Goal: Information Seeking & Learning: Find specific fact

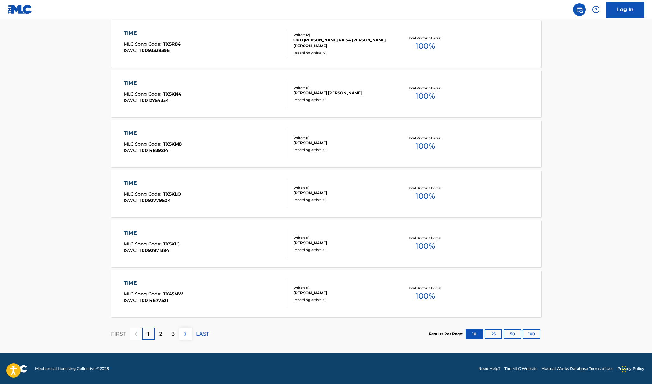
click at [162, 335] on div "2" at bounding box center [161, 334] width 12 height 12
click at [174, 337] on p "3" at bounding box center [173, 334] width 3 height 8
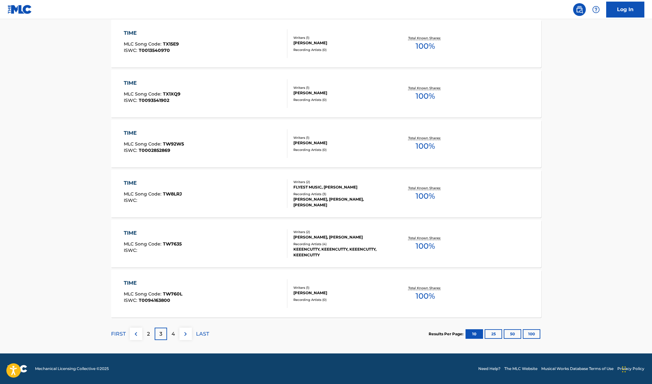
click at [173, 336] on p "4" at bounding box center [174, 334] width 4 height 8
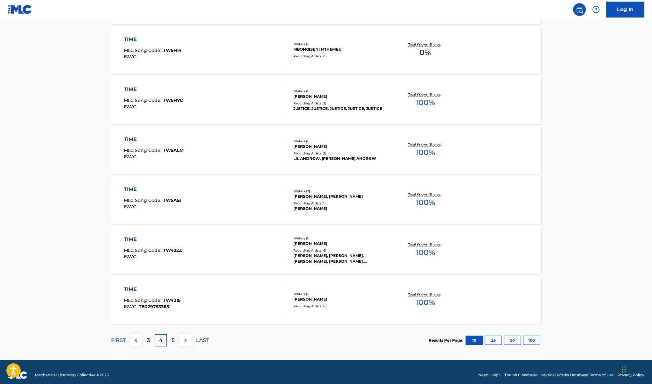
scroll to position [393, 0]
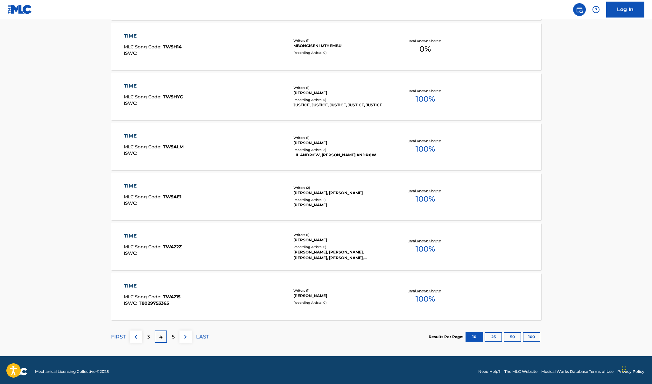
click at [172, 335] on p "5" at bounding box center [173, 337] width 3 height 8
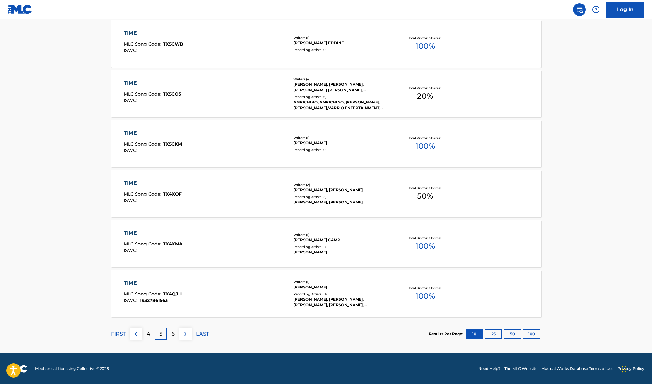
scroll to position [395, 0]
click at [174, 333] on p "6" at bounding box center [173, 334] width 3 height 8
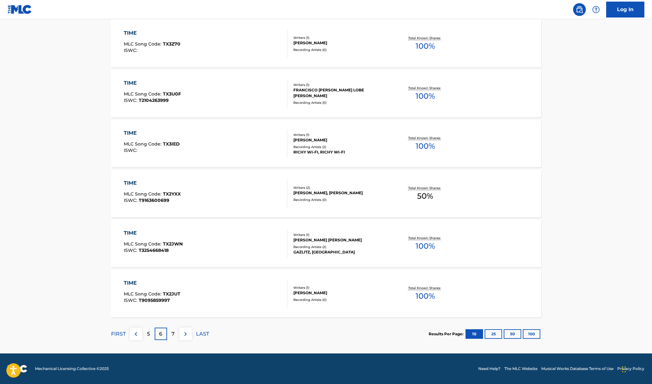
click at [171, 339] on div "7" at bounding box center [173, 334] width 12 height 12
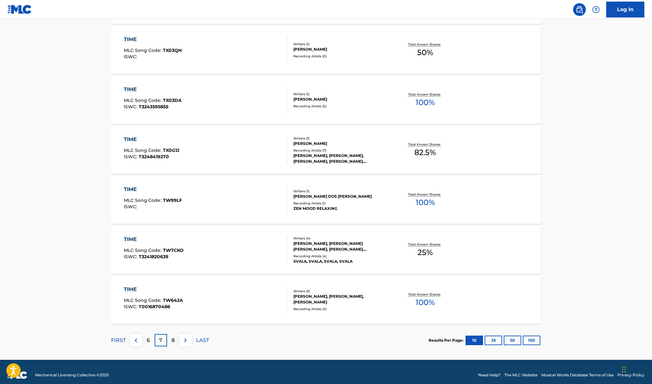
scroll to position [392, 0]
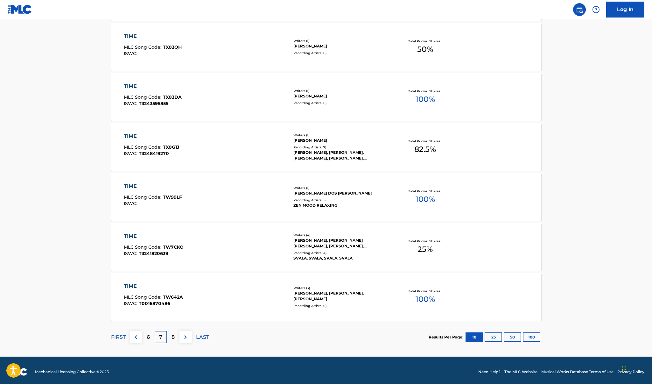
click at [172, 339] on p "8" at bounding box center [173, 337] width 3 height 8
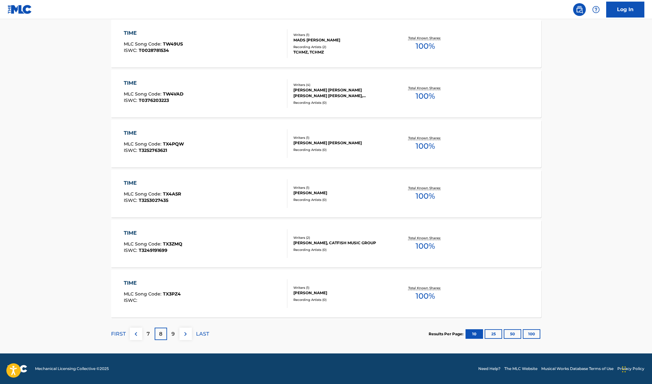
scroll to position [395, 0]
click at [172, 332] on p "9" at bounding box center [173, 334] width 3 height 8
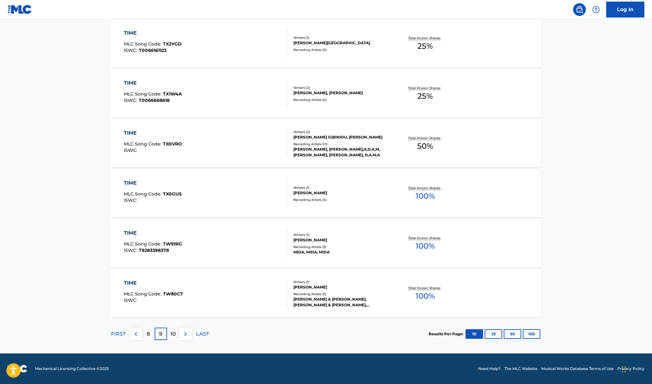
click at [171, 331] on p "10" at bounding box center [173, 334] width 5 height 8
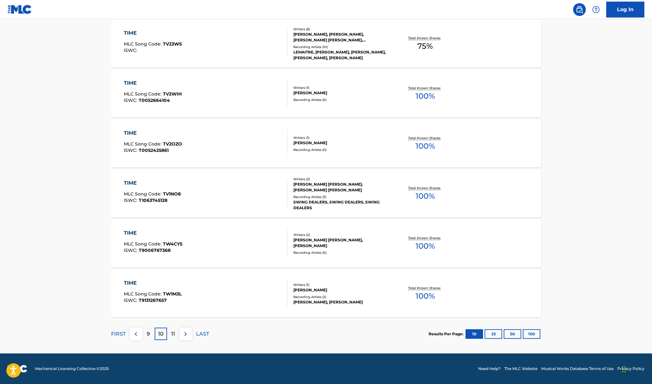
click at [173, 331] on p "11" at bounding box center [173, 334] width 4 height 8
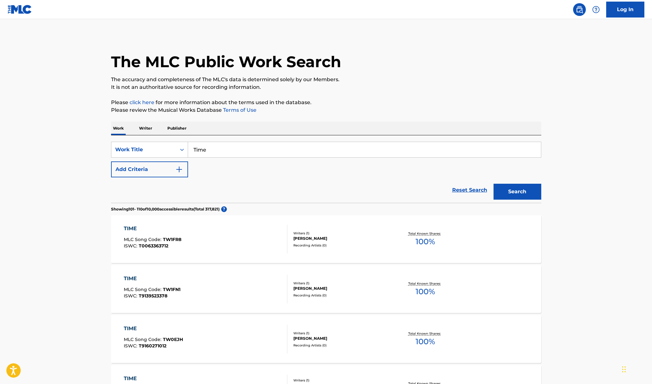
scroll to position [0, 0]
click at [183, 145] on div "Search Form" at bounding box center [181, 149] width 11 height 11
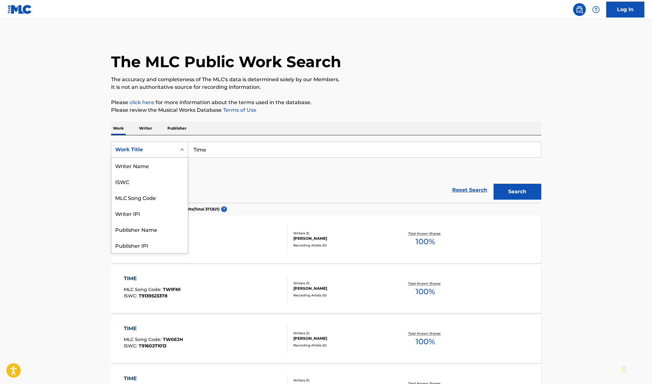
scroll to position [32, 0]
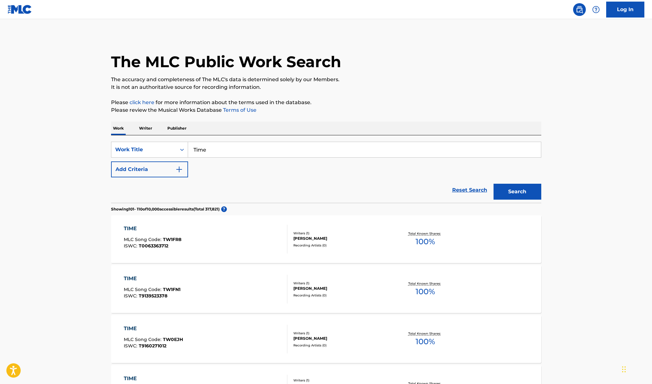
click at [233, 148] on input "Time" at bounding box center [364, 149] width 353 height 15
type input "T"
click at [196, 144] on input "Search Form" at bounding box center [364, 149] width 353 height 15
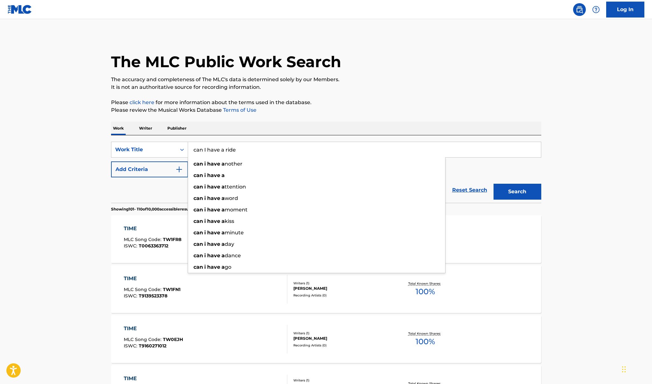
type input "can I have a ride"
click at [517, 192] on button "Search" at bounding box center [518, 192] width 48 height 16
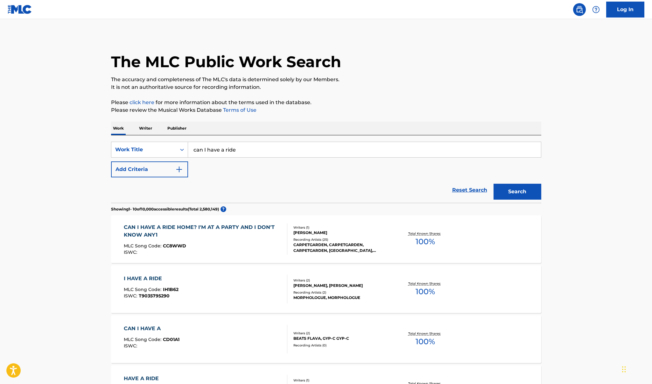
click at [34, 185] on main "The MLC Public Work Search The accuracy and completeness of The MLC's data is d…" at bounding box center [326, 384] width 652 height 730
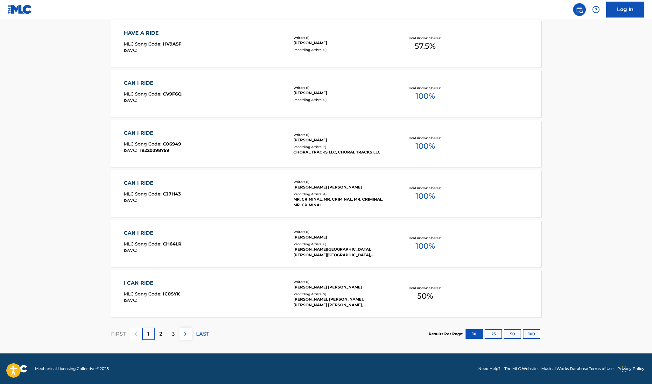
scroll to position [395, 0]
click at [160, 336] on p "2" at bounding box center [161, 334] width 3 height 8
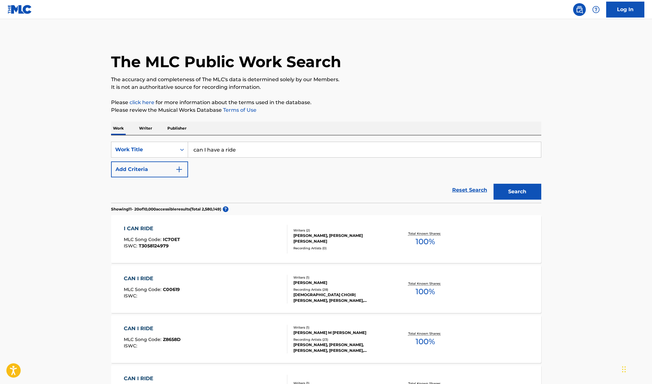
scroll to position [0, 0]
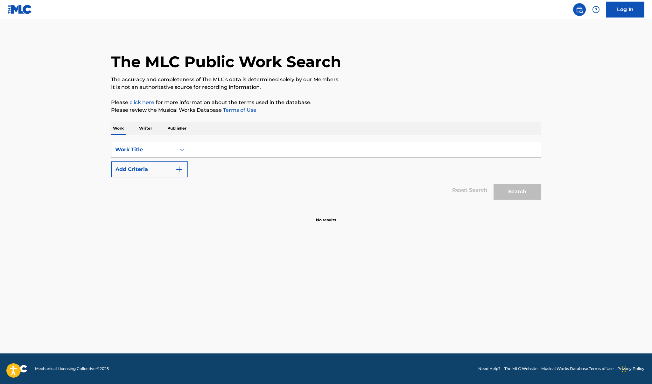
click at [231, 152] on input "Search Form" at bounding box center [364, 149] width 353 height 15
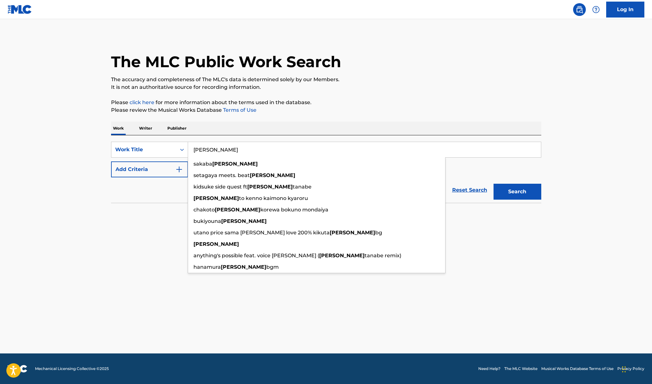
drag, startPoint x: 231, startPoint y: 152, endPoint x: 231, endPoint y: 157, distance: 4.9
click at [231, 157] on input "Daisuke" at bounding box center [364, 149] width 353 height 15
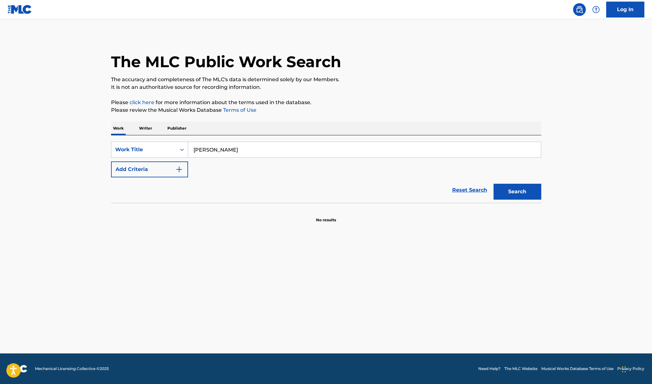
type input "Daisuke ishiwatari"
click at [517, 192] on button "Search" at bounding box center [518, 192] width 48 height 16
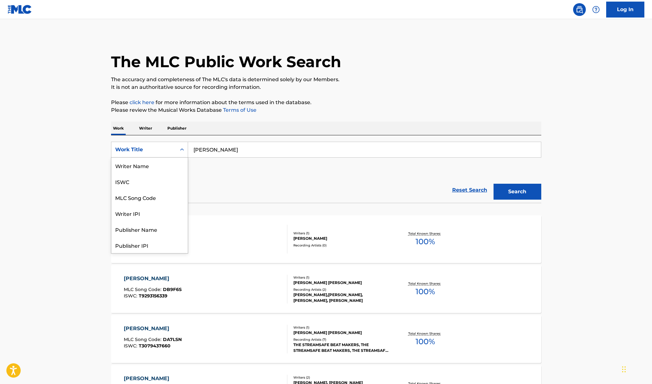
click at [179, 150] on icon "Search Form" at bounding box center [182, 149] width 6 height 6
click at [146, 187] on div "Writer IPI" at bounding box center [149, 182] width 76 height 16
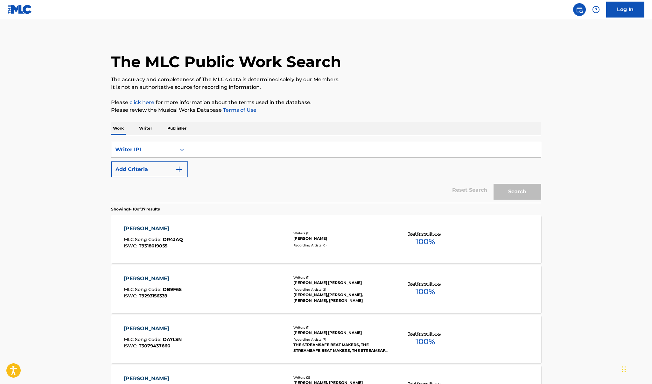
click at [217, 149] on input "Search Form" at bounding box center [364, 149] width 353 height 15
type input "Daisuke"
click at [517, 192] on button "Search" at bounding box center [518, 192] width 48 height 16
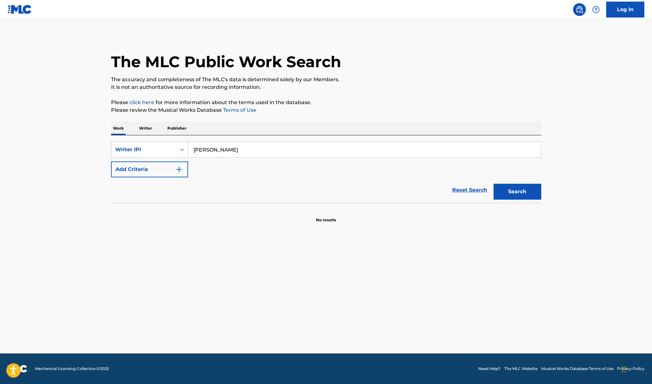
click at [216, 149] on input "Daisuke" at bounding box center [364, 149] width 353 height 15
click at [180, 148] on icon "Search Form" at bounding box center [182, 149] width 6 height 6
click at [143, 130] on p "Writer" at bounding box center [145, 128] width 17 height 13
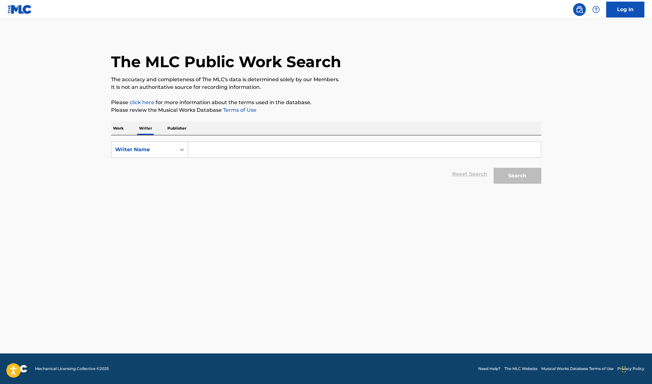
click at [202, 148] on input "Search Form" at bounding box center [364, 149] width 353 height 15
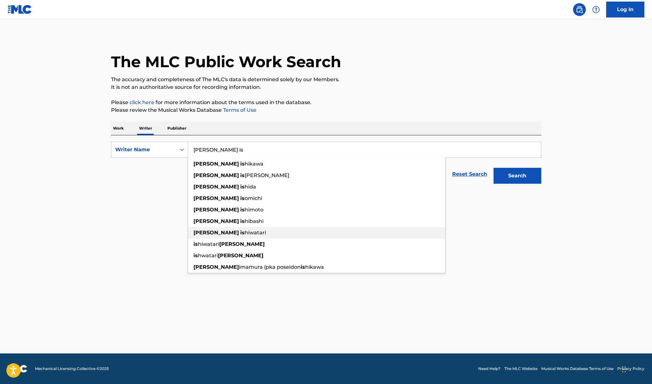
click at [215, 236] on div "daisuke is hiwatari" at bounding box center [316, 232] width 257 height 11
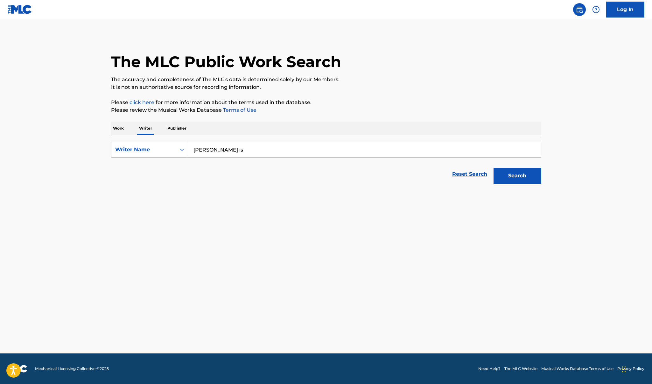
type input "daisuke ishiwatari"
click at [517, 176] on button "Search" at bounding box center [518, 176] width 48 height 16
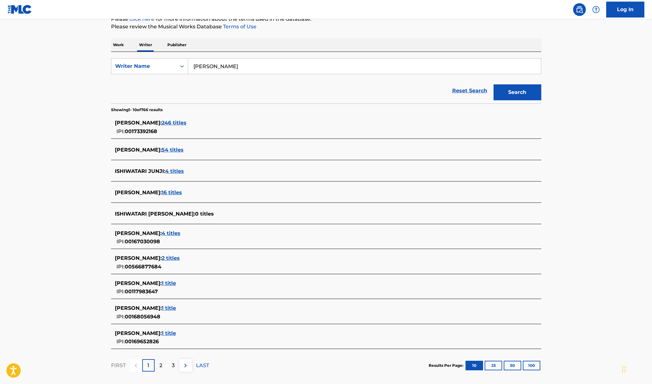
scroll to position [89, 0]
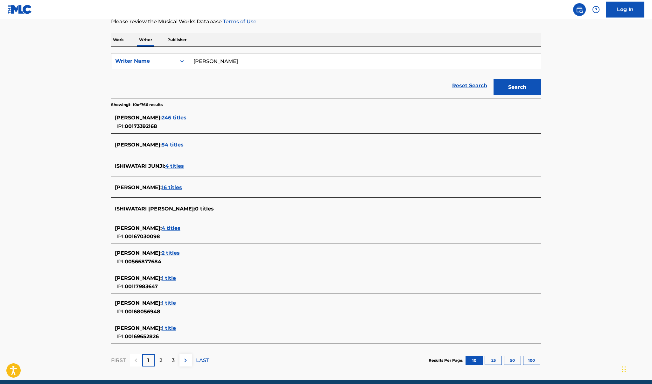
click at [182, 189] on span "16 titles" at bounding box center [172, 187] width 20 height 6
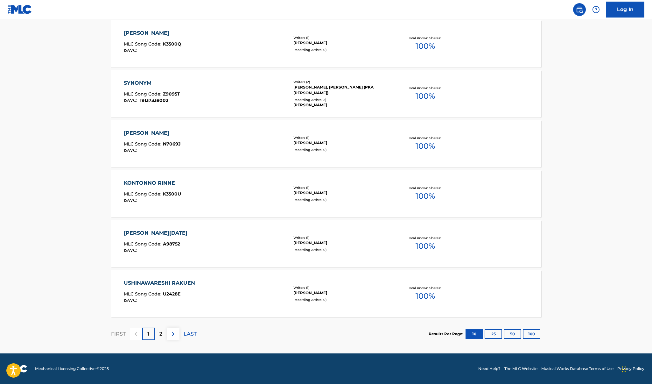
scroll to position [395, 0]
click at [160, 337] on p "2" at bounding box center [161, 334] width 3 height 8
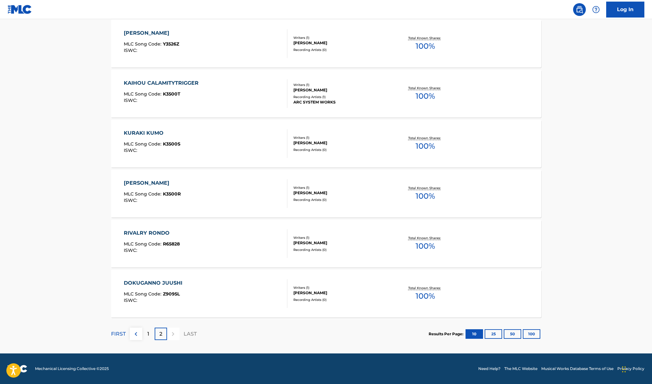
scroll to position [195, 0]
click at [148, 334] on p "1" at bounding box center [148, 334] width 2 height 8
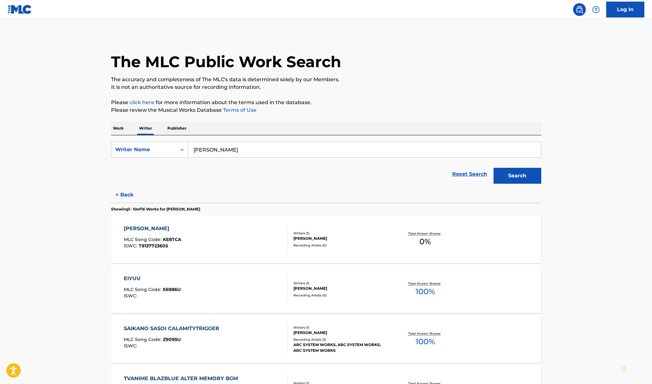
scroll to position [0, 0]
click at [249, 148] on input "daisuke ishiwatari" at bounding box center [364, 149] width 353 height 15
type input "Mick gordon"
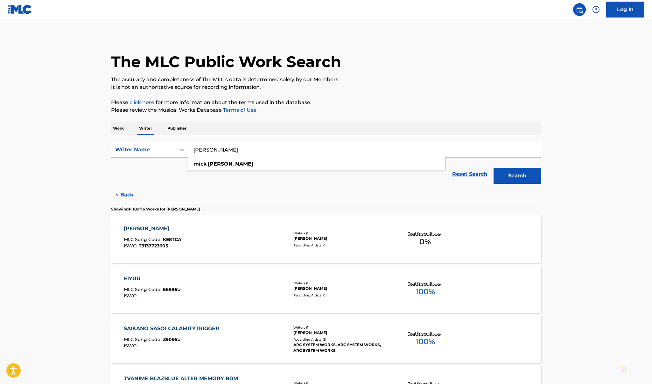
click at [517, 176] on button "Search" at bounding box center [518, 176] width 48 height 16
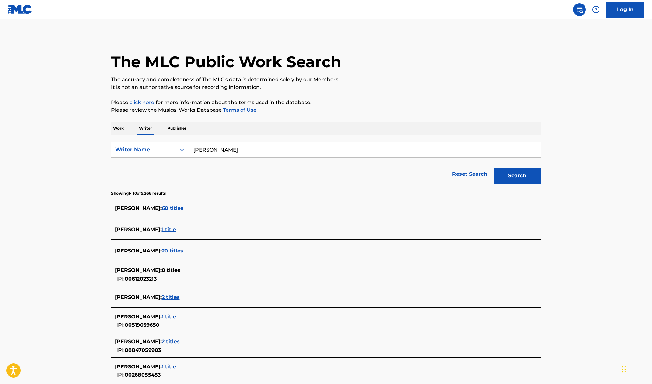
click at [168, 209] on span "60 titles" at bounding box center [173, 208] width 22 height 6
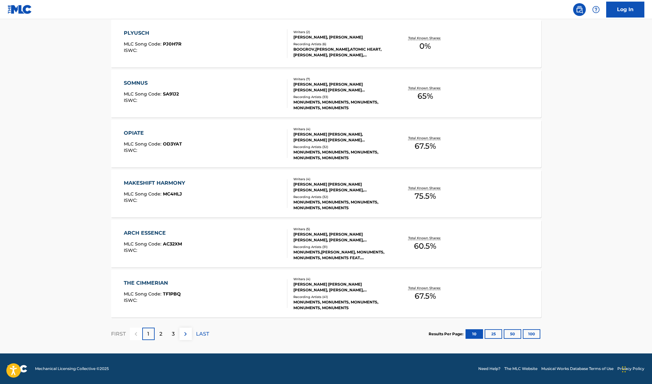
scroll to position [395, 0]
click at [163, 332] on div "2" at bounding box center [161, 334] width 12 height 12
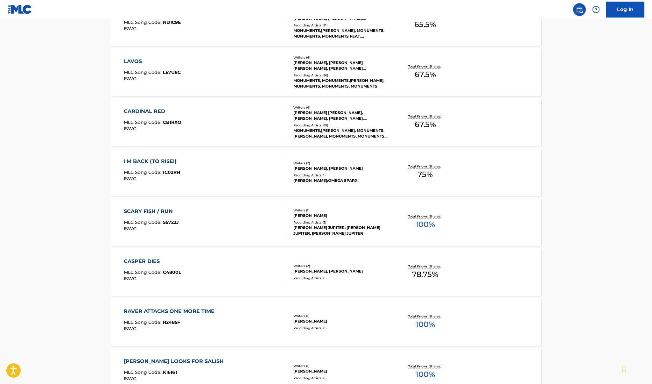
scroll to position [315, 0]
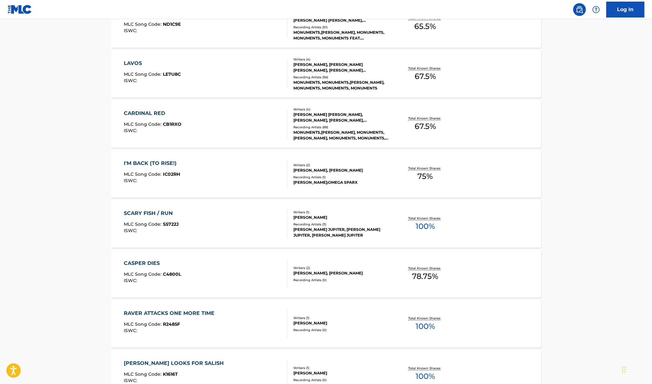
click at [142, 162] on div "I'M BACK (TO RISE!)" at bounding box center [152, 164] width 56 height 8
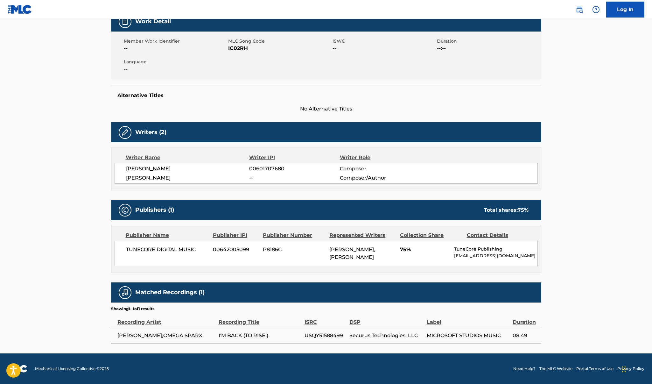
scroll to position [101, 0]
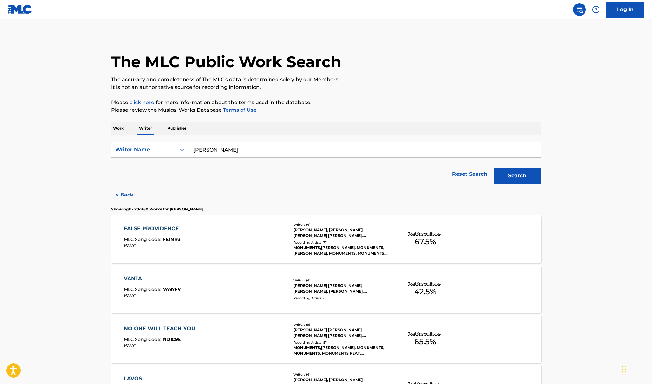
click at [232, 153] on input "Mick gordon" at bounding box center [364, 149] width 353 height 15
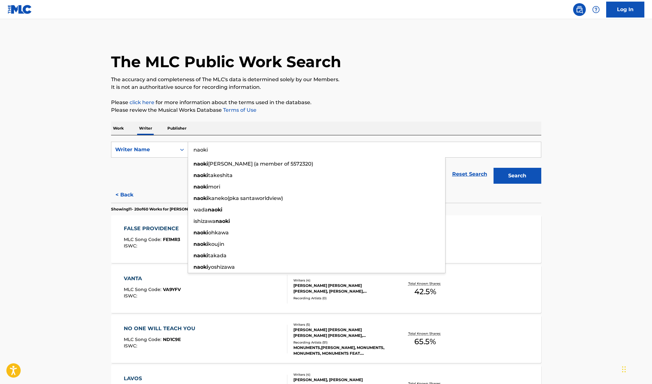
click at [517, 176] on button "Search" at bounding box center [518, 176] width 48 height 16
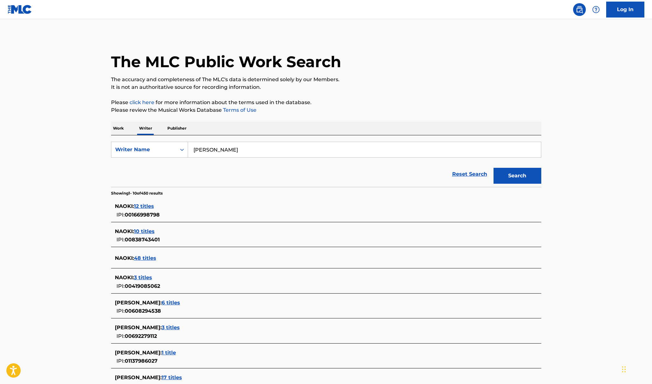
click at [74, 173] on main "The MLC Public Work Search The accuracy and completeness of The MLC's data is d…" at bounding box center [326, 249] width 652 height 460
click at [146, 207] on span "12 titles" at bounding box center [144, 206] width 20 height 6
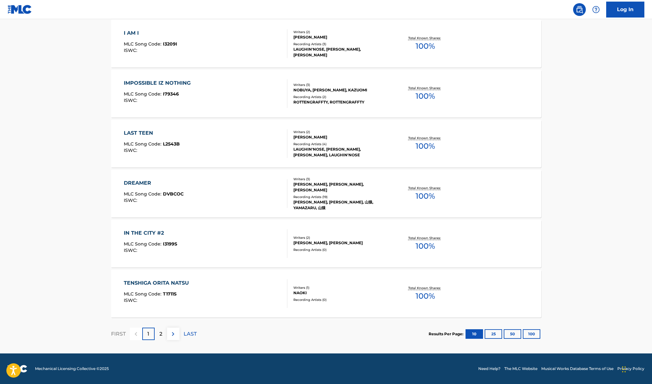
scroll to position [395, 0]
click at [160, 334] on p "2" at bounding box center [161, 334] width 3 height 8
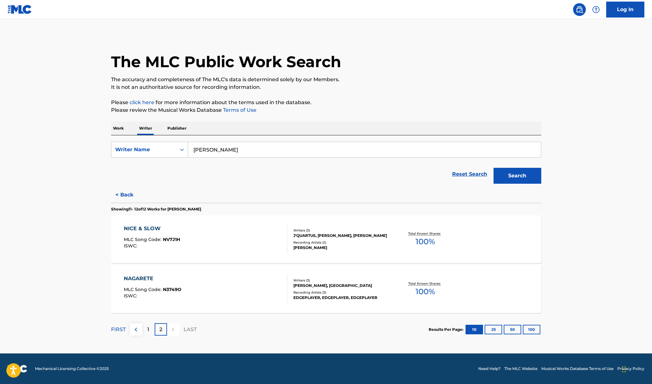
click at [226, 149] on input "Naomi" at bounding box center [364, 149] width 353 height 15
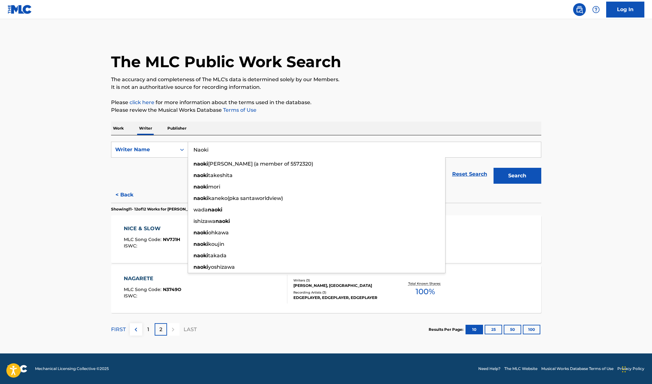
type input "Naoki"
click at [517, 176] on button "Search" at bounding box center [518, 176] width 48 height 16
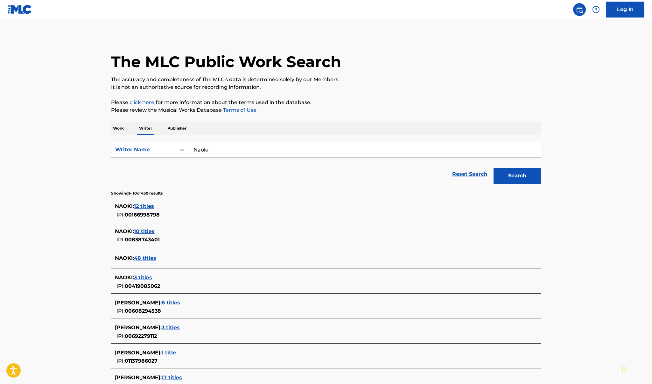
click at [148, 229] on span "10 titles" at bounding box center [144, 231] width 21 height 6
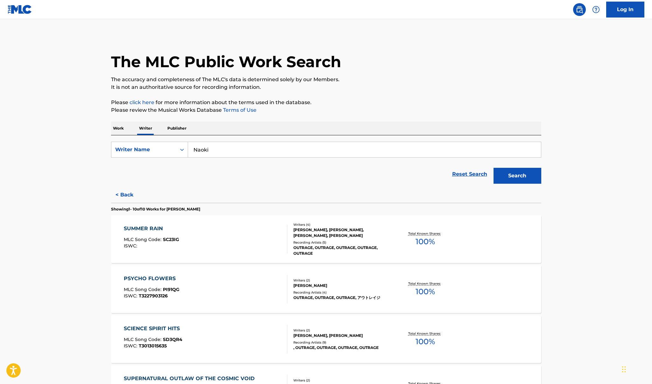
click at [222, 154] on input "Naoki" at bounding box center [364, 149] width 353 height 15
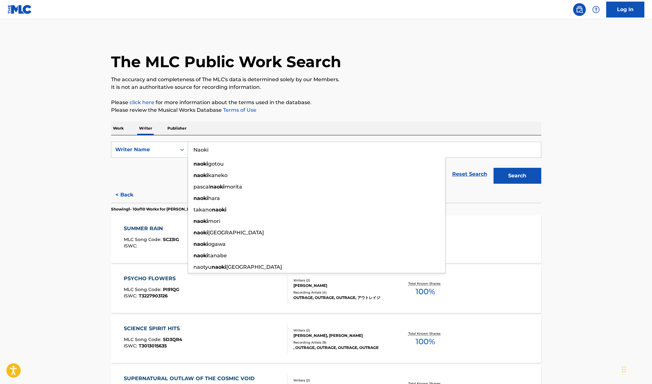
click at [517, 176] on button "Search" at bounding box center [518, 176] width 48 height 16
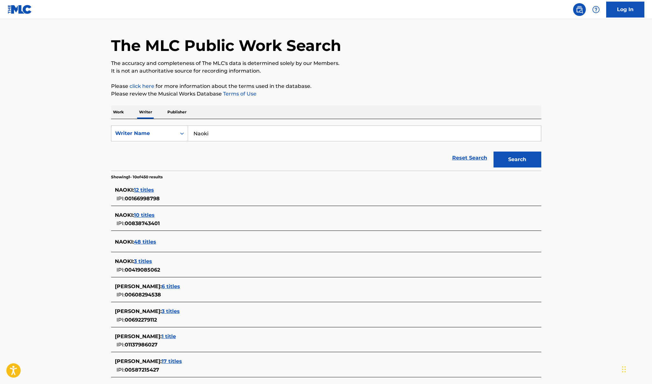
scroll to position [18, 0]
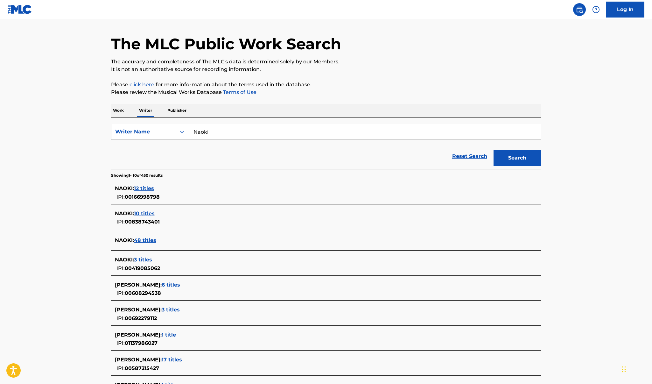
click at [143, 239] on span "48 titles" at bounding box center [145, 240] width 22 height 6
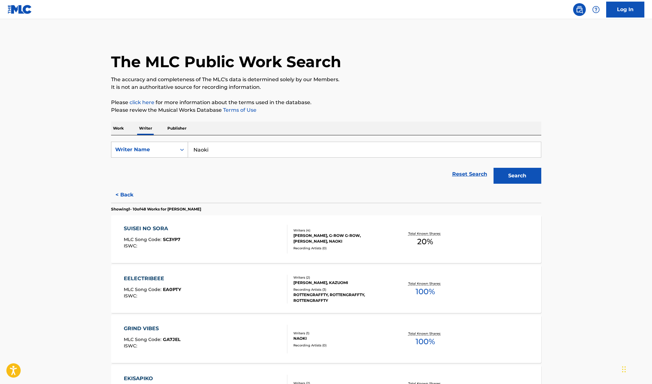
scroll to position [0, 0]
click at [162, 149] on div "Writer Name" at bounding box center [143, 150] width 57 height 8
click at [123, 130] on p "Work" at bounding box center [118, 128] width 15 height 13
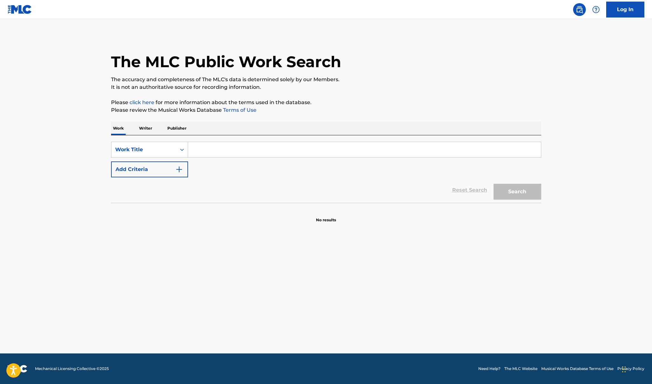
click at [217, 152] on input "Search Form" at bounding box center [364, 149] width 353 height 15
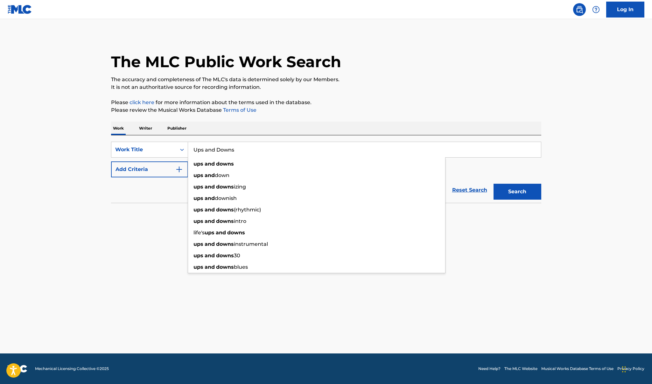
type input "Ups and Downs"
click at [517, 192] on button "Search" at bounding box center [518, 192] width 48 height 16
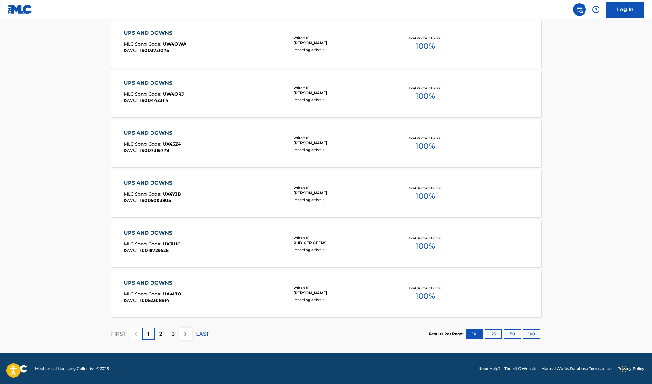
scroll to position [395, 0]
click at [161, 338] on div "2" at bounding box center [161, 334] width 12 height 12
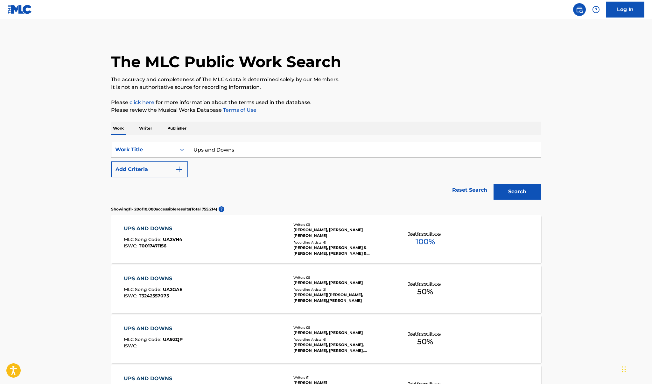
scroll to position [0, 0]
click at [266, 144] on input "Ups and Downs" at bounding box center [364, 149] width 353 height 15
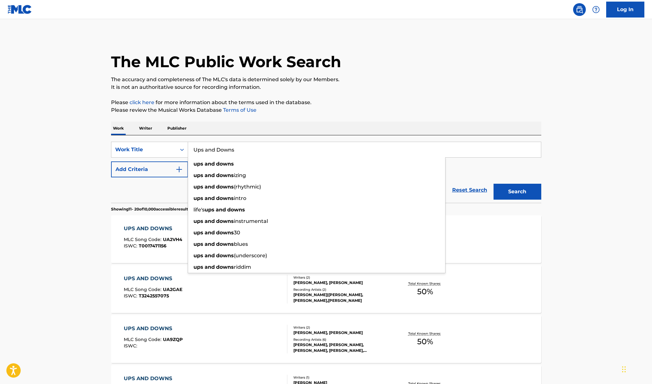
click at [266, 144] on input "Ups and Downs" at bounding box center [364, 149] width 353 height 15
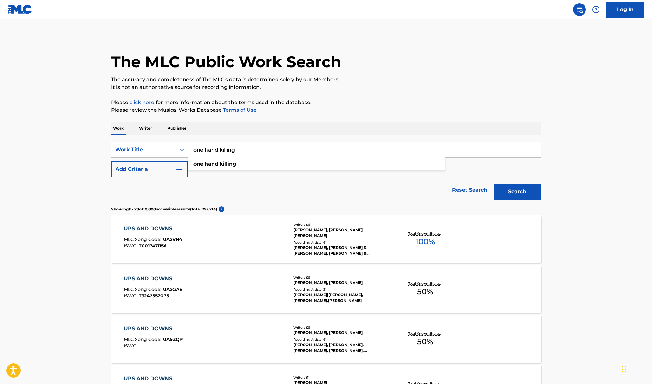
type input "one hand killing"
click at [517, 192] on button "Search" at bounding box center [518, 192] width 48 height 16
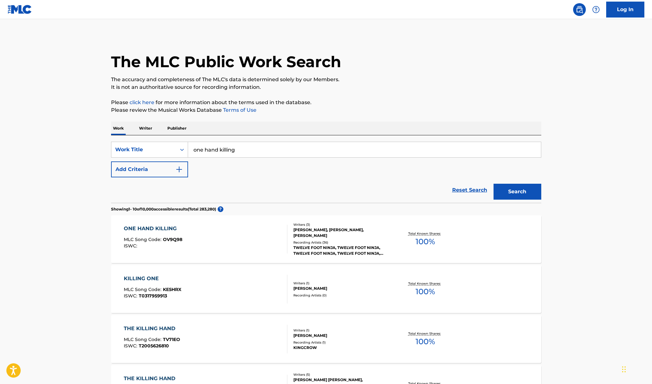
click at [144, 227] on div "ONE HAND KILLING" at bounding box center [153, 229] width 59 height 8
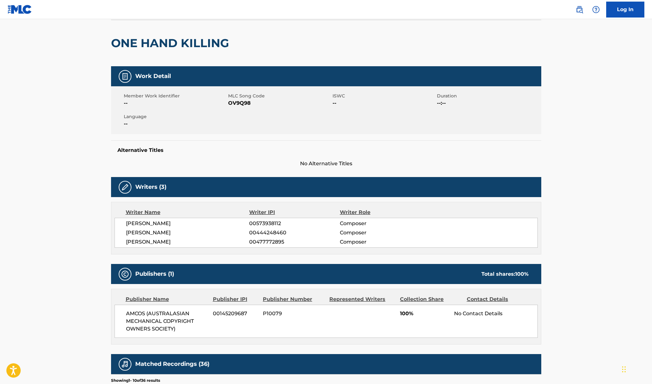
scroll to position [47, 0]
click at [140, 222] on span "ROHAN LEIGH HAYES" at bounding box center [188, 224] width 124 height 8
click at [257, 215] on div "Writer IPI" at bounding box center [294, 213] width 91 height 8
click at [264, 228] on div "ROHAN LEIGH HAYES 00573938112 Composer STEVEN MALCOLM MACKAY 00444248460 Compos…" at bounding box center [326, 233] width 423 height 30
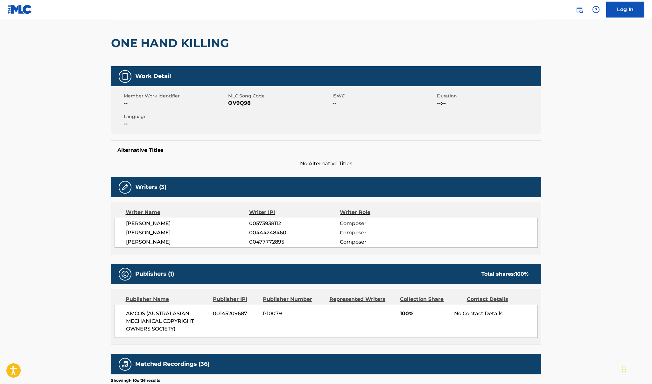
click at [264, 226] on span "00573938112" at bounding box center [294, 224] width 90 height 8
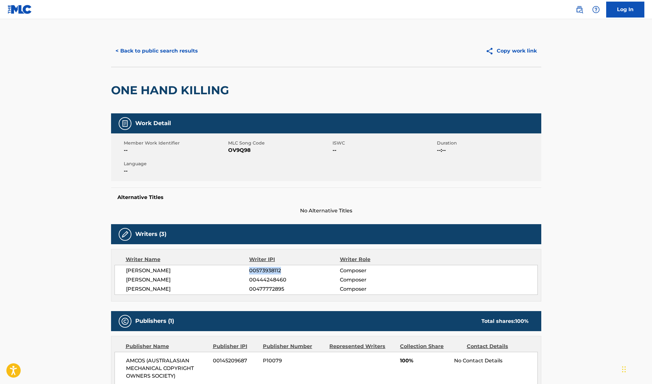
scroll to position [0, 0]
click at [130, 52] on button "< Back to public search results" at bounding box center [156, 51] width 91 height 16
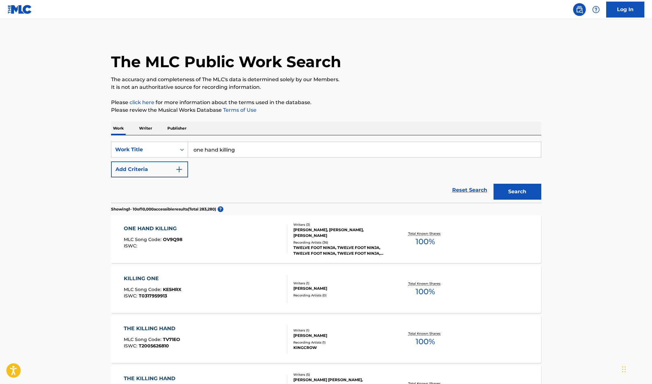
click at [152, 128] on p "Writer" at bounding box center [145, 128] width 17 height 13
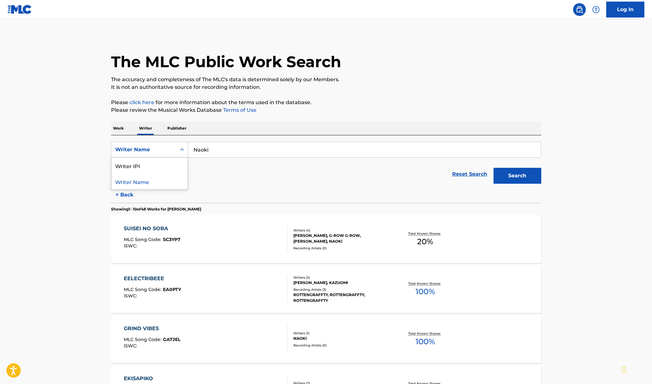
click at [184, 151] on icon "Search Form" at bounding box center [182, 149] width 6 height 6
click at [163, 166] on div "Writer IPI" at bounding box center [149, 166] width 76 height 16
click at [199, 154] on input "Search Form" at bounding box center [364, 149] width 353 height 15
paste input "00573938112"
type input "00573938112"
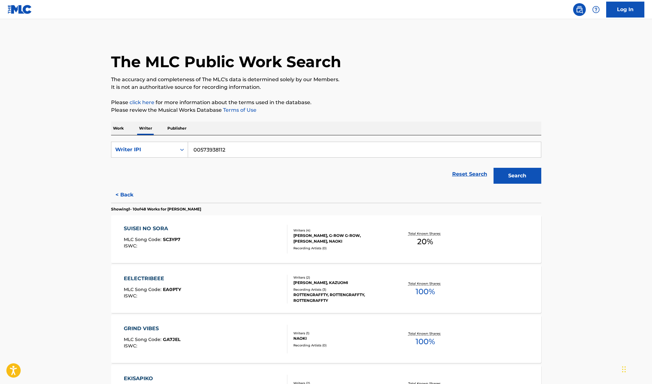
click at [517, 176] on button "Search" at bounding box center [518, 176] width 48 height 16
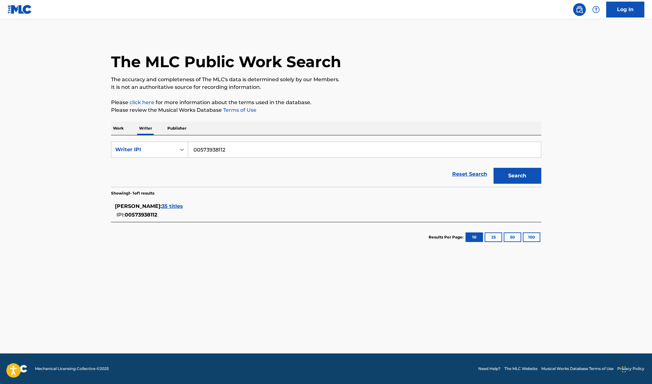
click at [183, 205] on span "35 titles" at bounding box center [172, 206] width 21 height 6
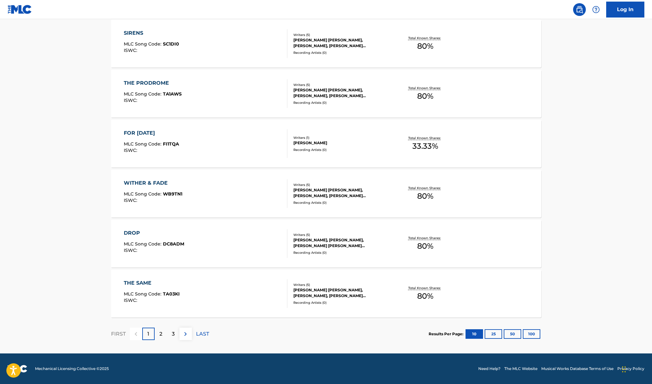
scroll to position [395, 0]
click at [161, 330] on p "2" at bounding box center [161, 334] width 3 height 8
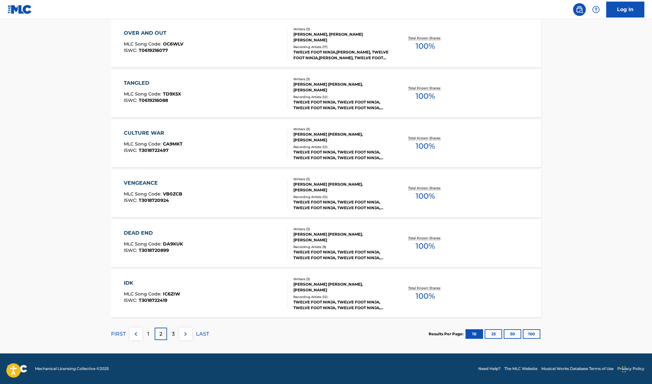
click at [172, 331] on p "3" at bounding box center [173, 334] width 3 height 8
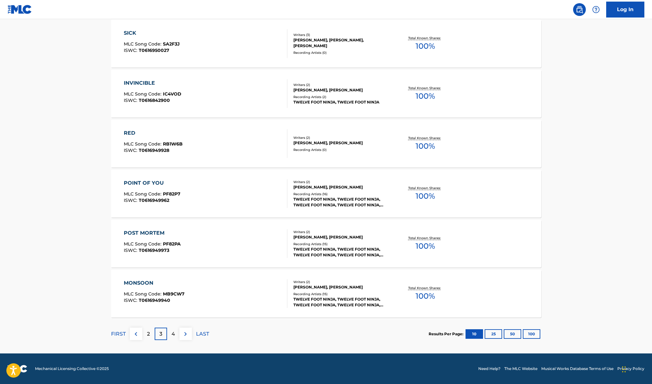
click at [169, 337] on div "4" at bounding box center [173, 334] width 12 height 12
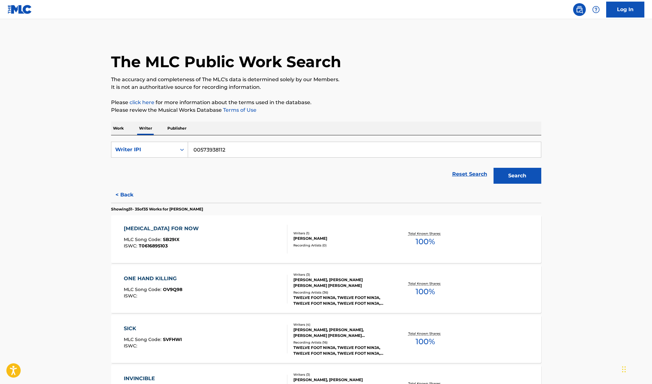
scroll to position [0, 0]
click at [127, 126] on div "Work Writer Publisher" at bounding box center [326, 128] width 430 height 13
click at [118, 130] on p "Work" at bounding box center [118, 128] width 15 height 13
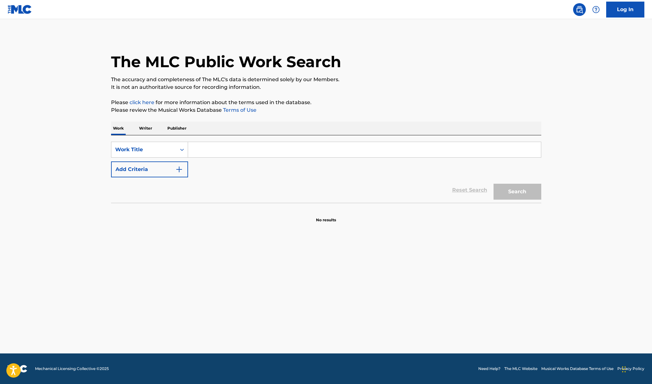
click at [141, 129] on p "Writer" at bounding box center [145, 128] width 17 height 13
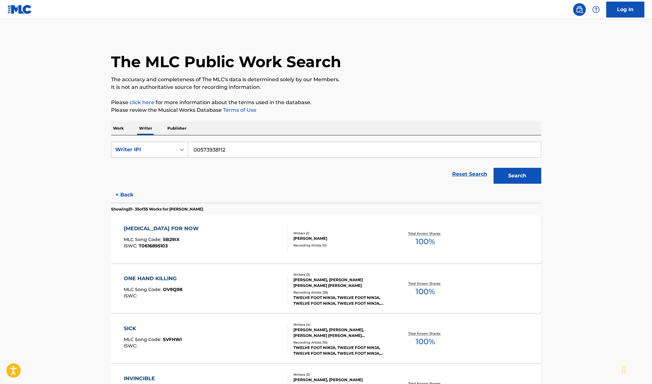
click at [175, 125] on p "Publisher" at bounding box center [177, 128] width 23 height 13
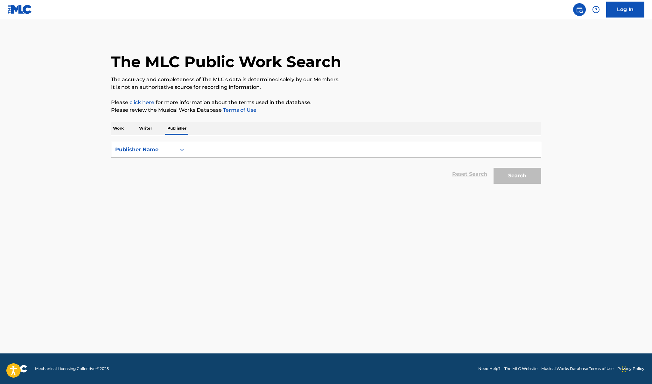
click at [203, 146] on input "Search Form" at bounding box center [364, 149] width 353 height 15
type input "arc system"
click at [517, 176] on button "Search" at bounding box center [518, 176] width 48 height 16
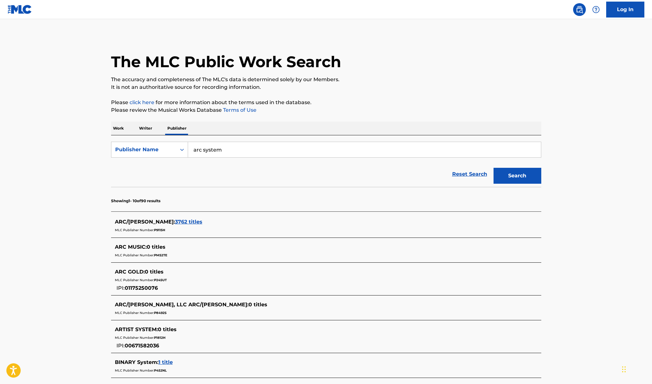
click at [225, 152] on input "arc system" at bounding box center [364, 149] width 353 height 15
type input "Russkaja"
click at [517, 176] on button "Search" at bounding box center [518, 176] width 48 height 16
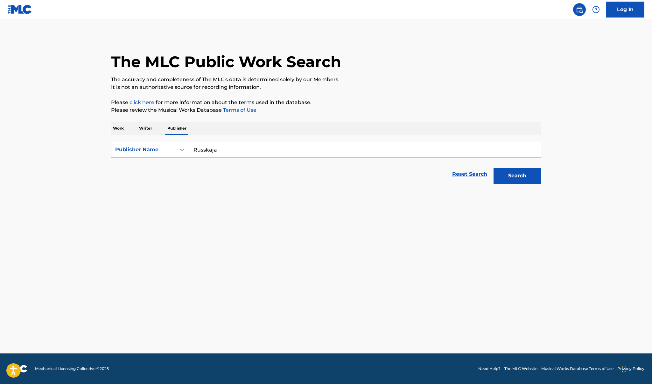
click at [144, 126] on p "Writer" at bounding box center [145, 128] width 17 height 13
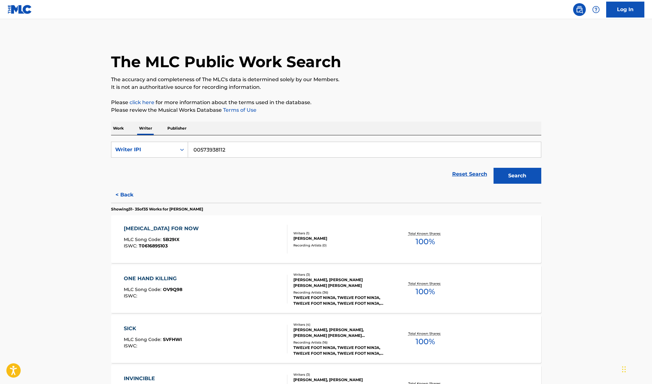
click at [224, 154] on input "00573938112" at bounding box center [364, 149] width 353 height 15
click at [181, 151] on icon "Search Form" at bounding box center [182, 149] width 6 height 6
click at [167, 164] on div "Writer Name" at bounding box center [149, 166] width 76 height 16
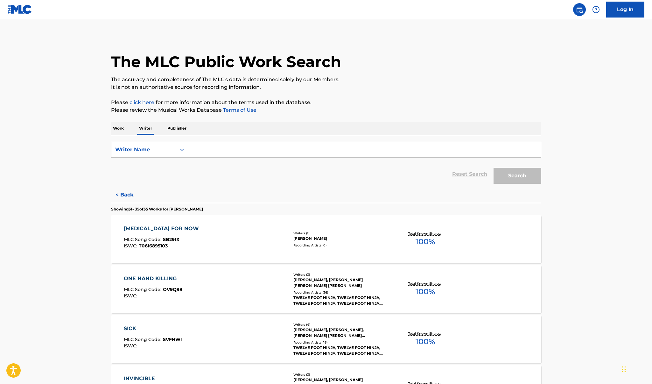
click at [224, 145] on input "Search Form" at bounding box center [364, 149] width 353 height 15
type input "russkaja"
click at [517, 176] on button "Search" at bounding box center [518, 176] width 48 height 16
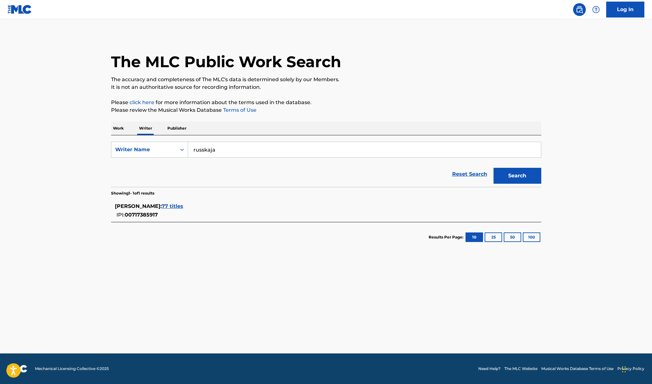
click at [183, 206] on span "77 titles" at bounding box center [173, 206] width 22 height 6
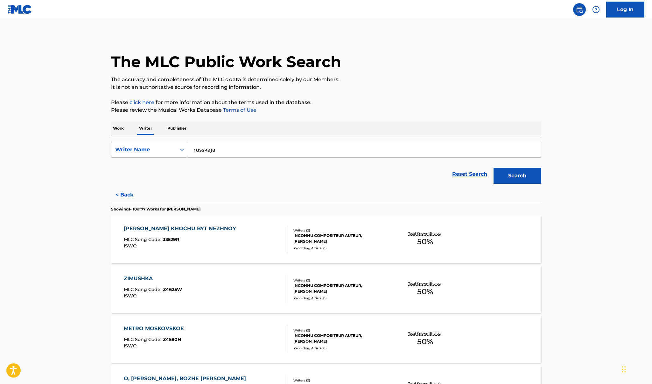
click at [243, 150] on input "russkaja" at bounding box center [364, 149] width 353 height 15
type input "harley poe"
click at [517, 176] on button "Search" at bounding box center [518, 176] width 48 height 16
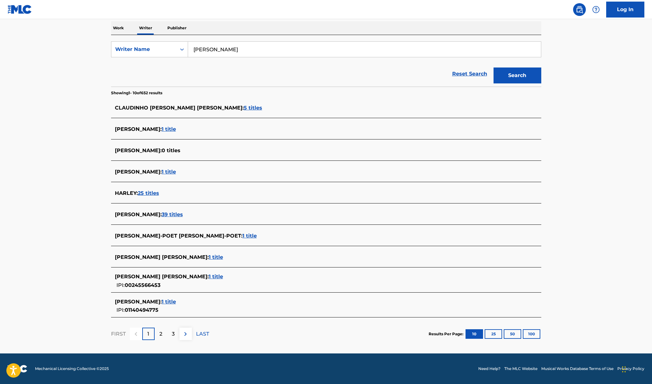
scroll to position [100, 0]
click at [161, 336] on p "2" at bounding box center [161, 334] width 3 height 8
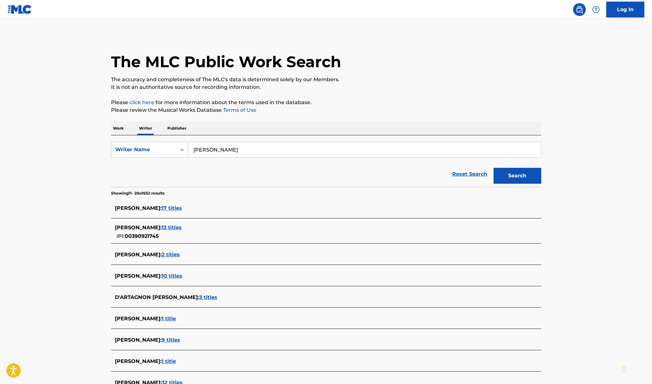
scroll to position [0, 0]
click at [125, 133] on p "Work" at bounding box center [118, 128] width 15 height 13
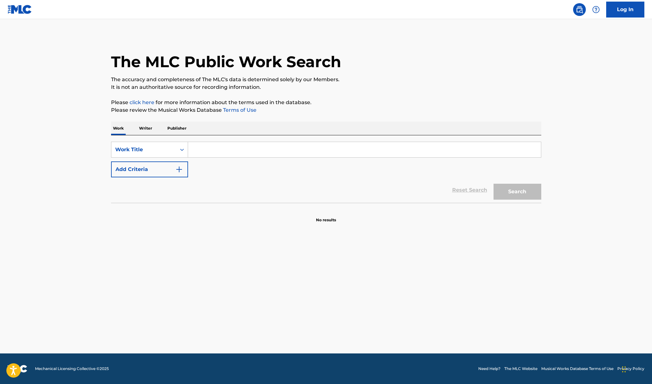
click at [221, 150] on input "Search Form" at bounding box center [364, 149] width 353 height 15
type input "E"
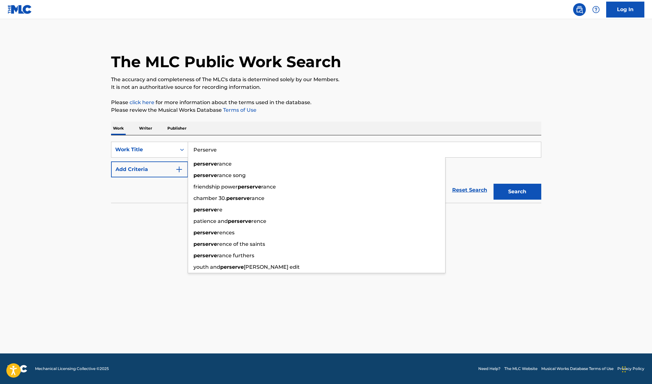
type input "Perserve"
click at [517, 192] on button "Search" at bounding box center [518, 192] width 48 height 16
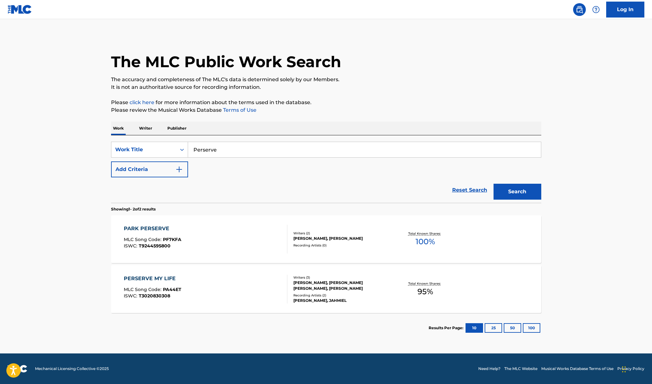
click at [221, 153] on input "Perserve" at bounding box center [364, 149] width 353 height 15
click at [517, 192] on button "Search" at bounding box center [518, 192] width 48 height 16
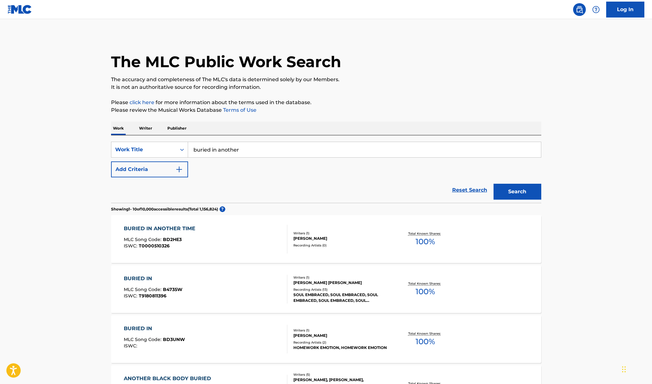
click at [248, 146] on input "buried in another" at bounding box center [364, 149] width 353 height 15
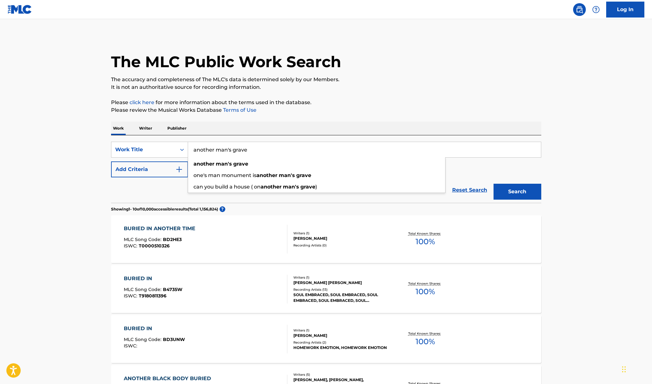
type input "another man's grave"
click at [517, 192] on button "Search" at bounding box center [518, 192] width 48 height 16
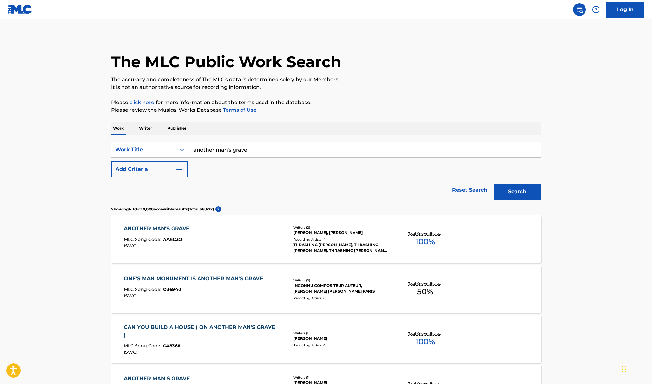
click at [164, 226] on div "ANOTHER MAN'S GRAVE" at bounding box center [158, 229] width 69 height 8
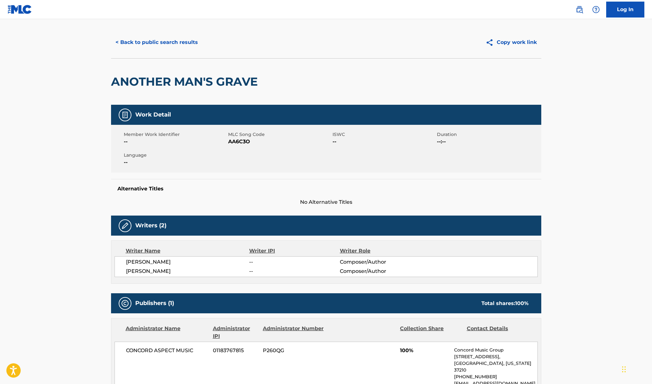
scroll to position [7, 0]
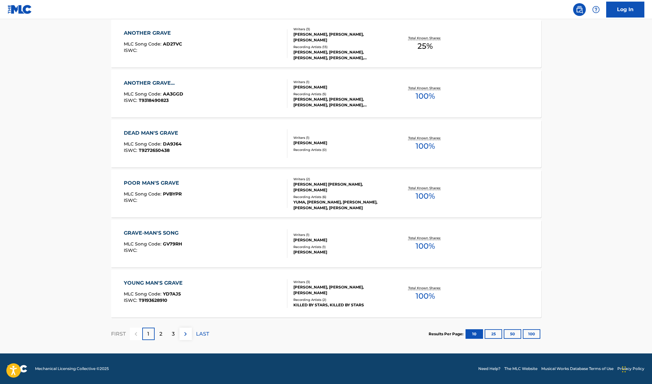
scroll to position [395, 0]
click at [157, 332] on div "2" at bounding box center [161, 334] width 12 height 12
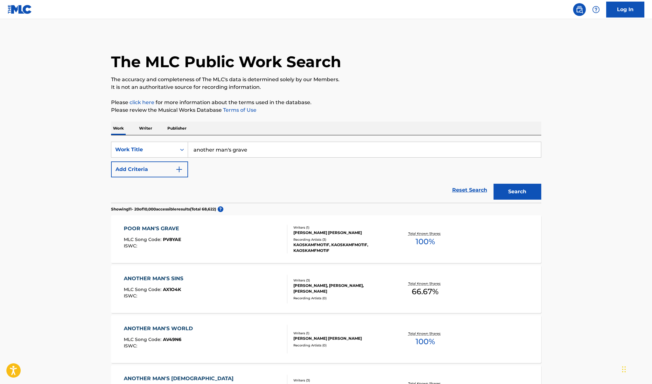
scroll to position [0, 0]
click at [256, 148] on input "another man's grave" at bounding box center [364, 149] width 353 height 15
click at [146, 128] on p "Writer" at bounding box center [145, 128] width 17 height 13
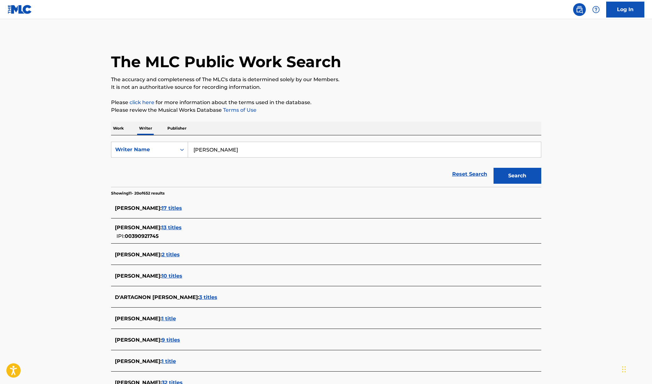
click at [227, 151] on input "harley poe" at bounding box center [364, 149] width 353 height 15
click at [120, 124] on p "Work" at bounding box center [118, 128] width 15 height 13
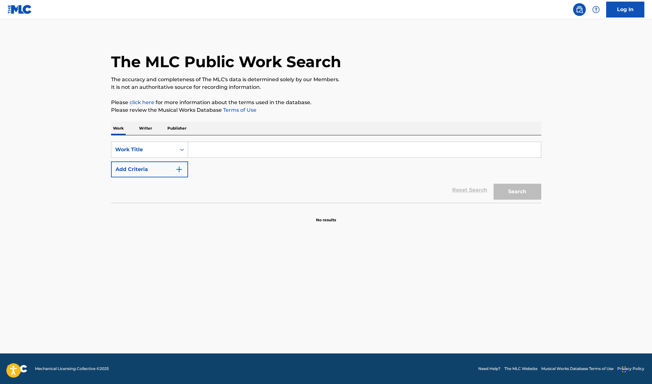
click at [211, 151] on input "Search Form" at bounding box center [364, 149] width 353 height 15
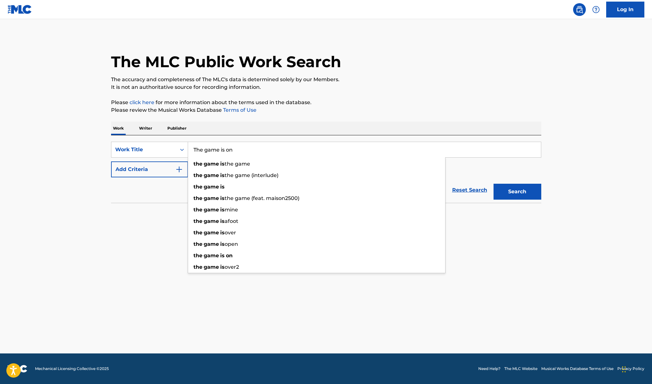
type input "The game is on"
click at [517, 192] on button "Search" at bounding box center [518, 192] width 48 height 16
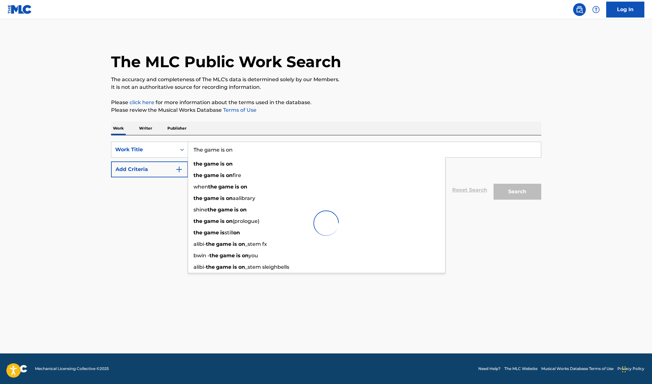
click at [54, 149] on main "The MLC Public Work Search The accuracy and completeness of The MLC's data is d…" at bounding box center [326, 186] width 652 height 334
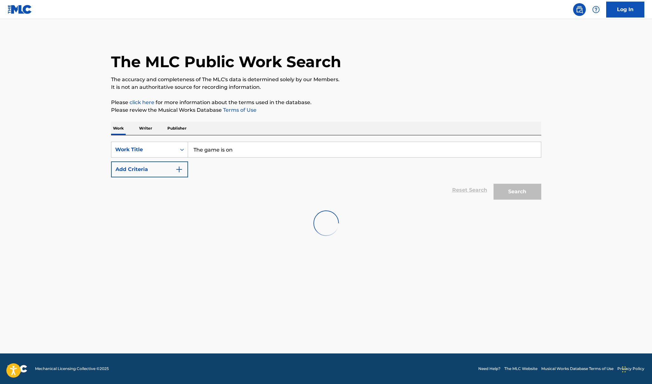
click at [244, 151] on input "The game is on" at bounding box center [364, 149] width 353 height 15
click at [155, 150] on div "Work Title" at bounding box center [143, 150] width 57 height 8
click at [147, 128] on p "Writer" at bounding box center [145, 128] width 17 height 13
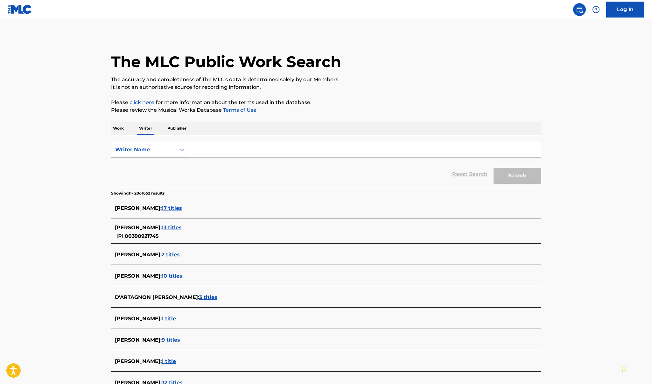
click at [151, 147] on div "Writer Name" at bounding box center [143, 150] width 57 height 8
click at [204, 153] on input "Search Form" at bounding box center [364, 149] width 353 height 15
click at [517, 176] on button "Search" at bounding box center [518, 176] width 48 height 16
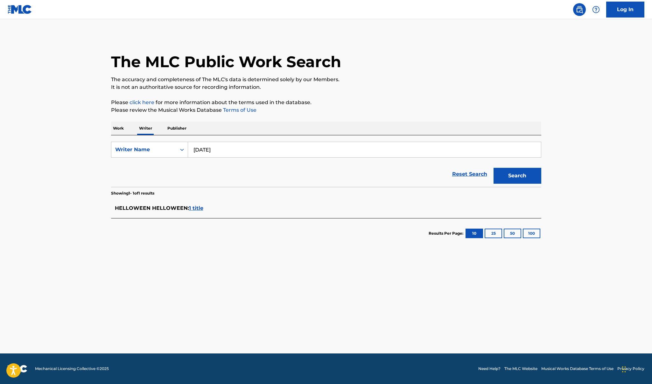
type input "Halloween"
click at [189, 209] on span "1 title" at bounding box center [196, 208] width 14 height 6
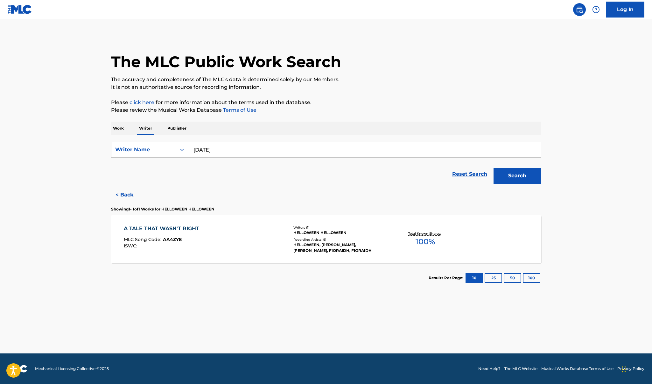
click at [172, 227] on div "A TALE THAT WASN'T RIGHT" at bounding box center [163, 229] width 79 height 8
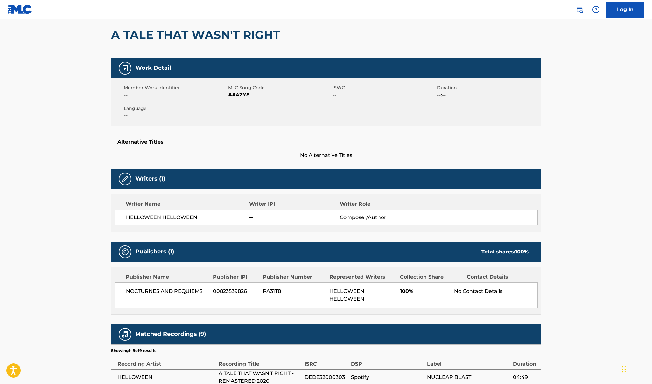
scroll to position [60, 0]
